Goal: Transaction & Acquisition: Purchase product/service

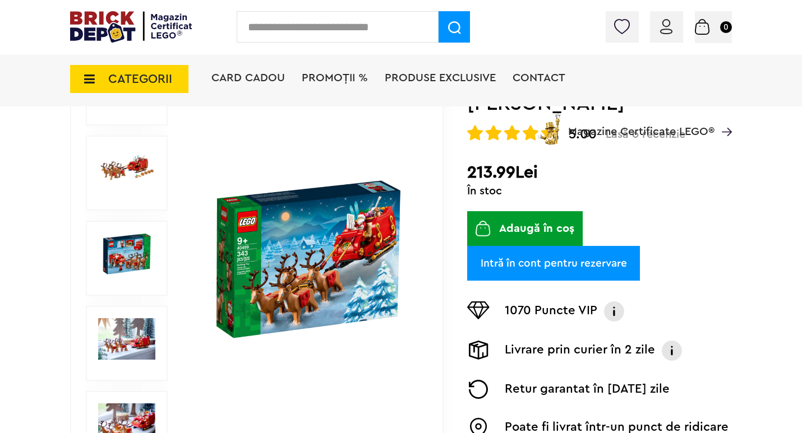
scroll to position [112, 0]
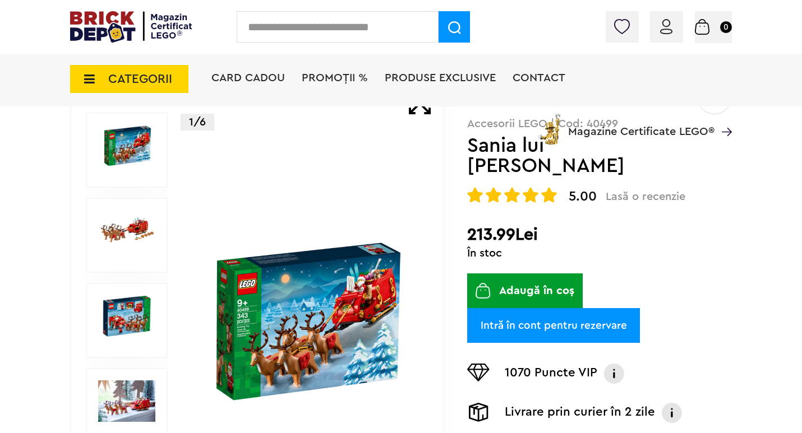
click at [138, 232] on img at bounding box center [126, 230] width 57 height 41
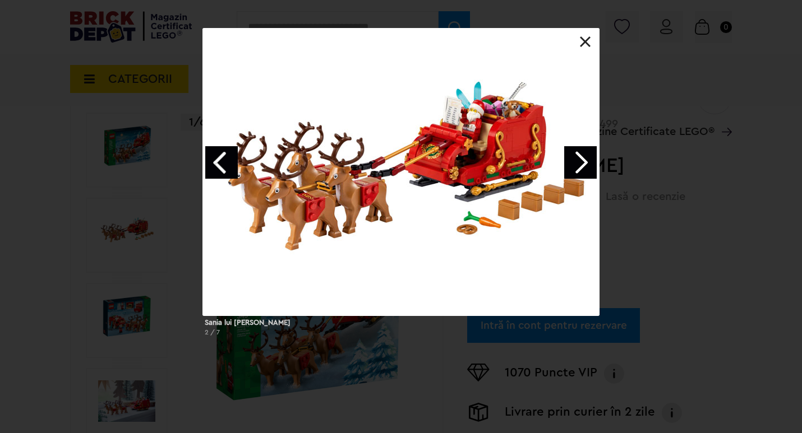
click at [604, 155] on div "Sania lui Mos Craciun 2 / 7" at bounding box center [401, 186] width 802 height 317
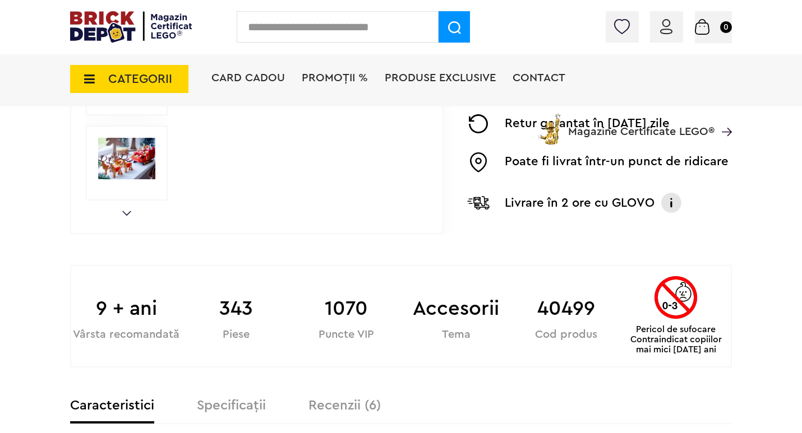
scroll to position [449, 0]
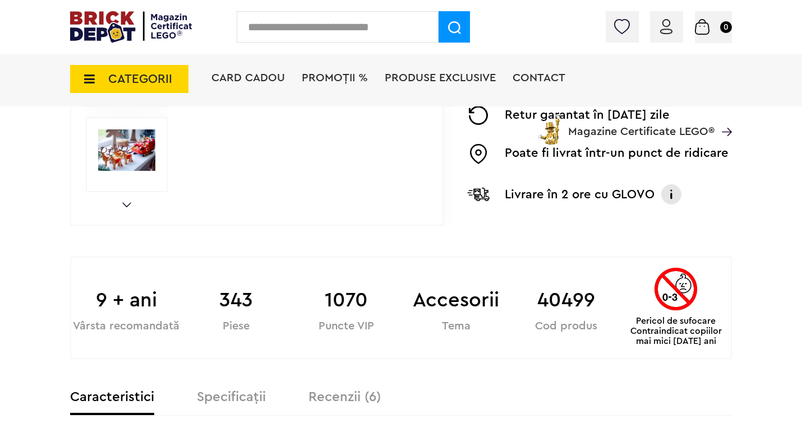
click at [140, 138] on div "CATEGORII Jucării LEGO Card Cadou LEGO Animal Crossing Architecture Art Bluey B…" at bounding box center [401, 98] width 662 height 93
click at [128, 155] on img at bounding box center [126, 150] width 57 height 41
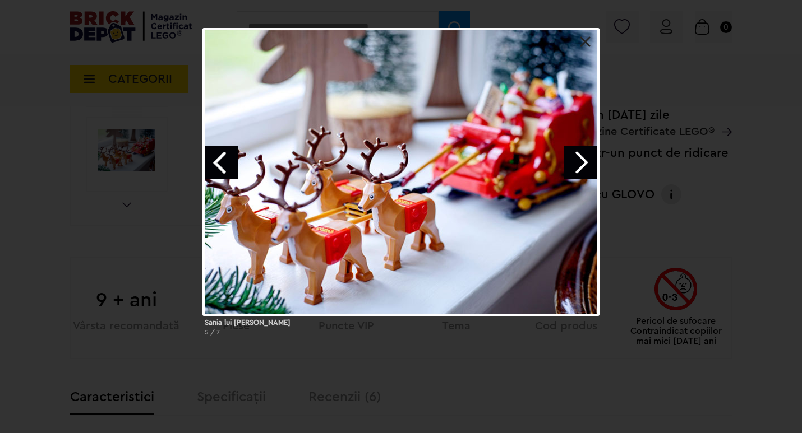
click at [588, 164] on link "Next image" at bounding box center [580, 162] width 33 height 33
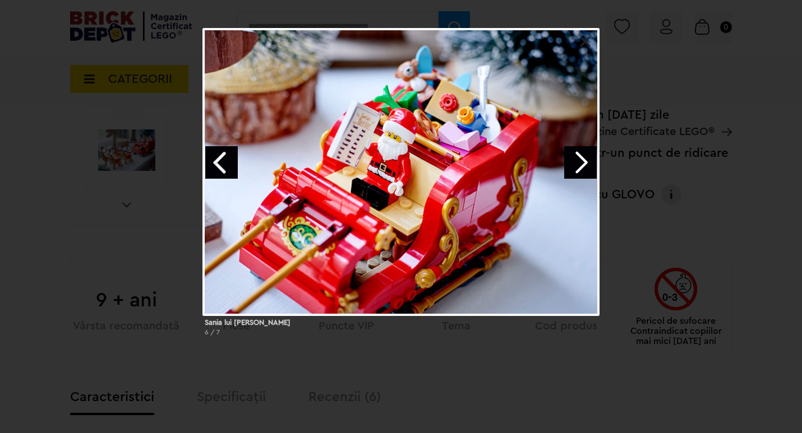
click at [590, 165] on link "Next image" at bounding box center [580, 162] width 33 height 33
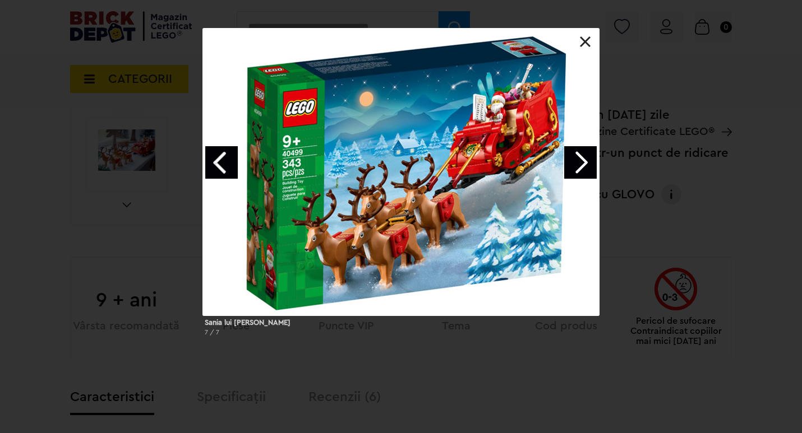
click at [590, 165] on link "Next image" at bounding box center [580, 162] width 33 height 33
click at [586, 45] on link at bounding box center [585, 41] width 11 height 11
